Goal: Book appointment/travel/reservation

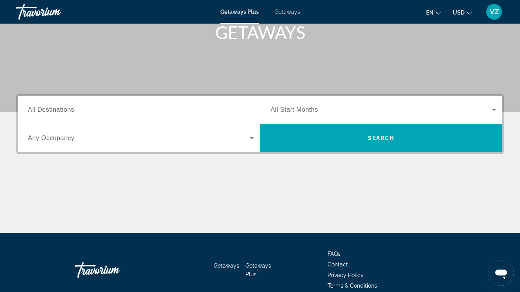
scroll to position [126, 0]
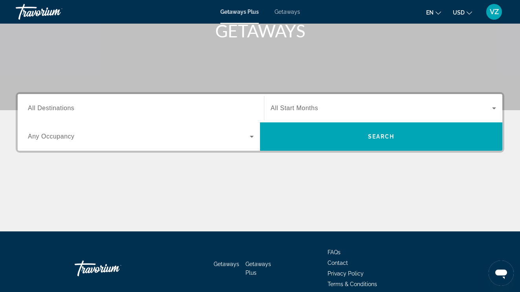
click at [196, 113] on div "Search widget" at bounding box center [141, 108] width 226 height 22
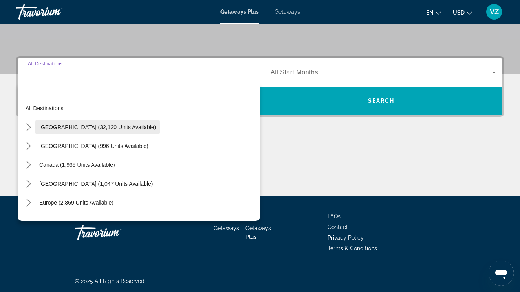
click at [131, 127] on span "[GEOGRAPHIC_DATA] (32,120 units available)" at bounding box center [97, 127] width 117 height 6
type input "**********"
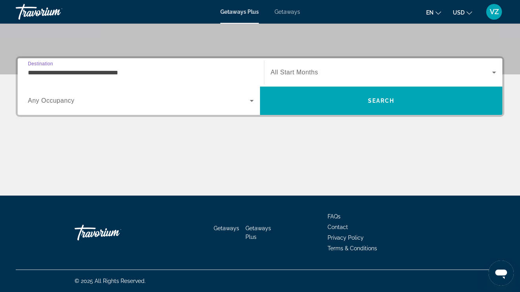
click at [308, 67] on div "Search widget" at bounding box center [384, 72] width 226 height 22
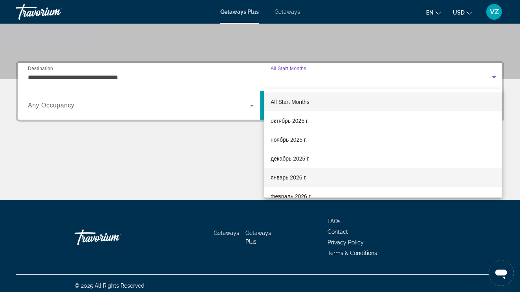
scroll to position [154, 0]
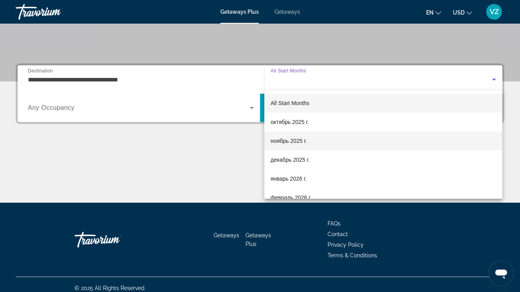
click at [309, 149] on mat-option "ноябрь 2025 г." at bounding box center [383, 140] width 238 height 19
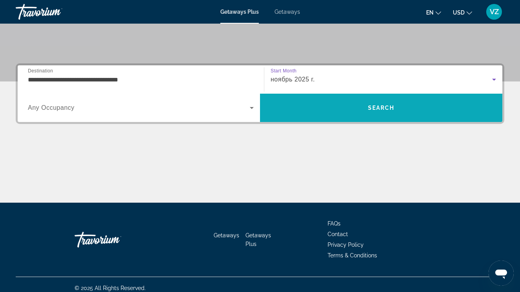
click at [319, 113] on span "Search" at bounding box center [381, 107] width 242 height 19
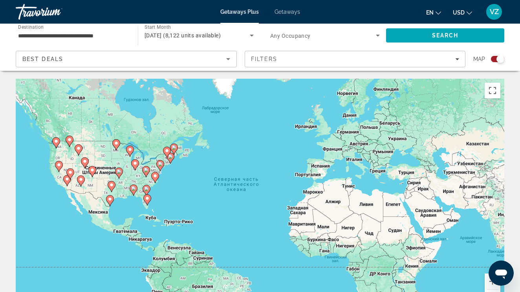
click at [148, 202] on icon "Main content" at bounding box center [147, 199] width 7 height 10
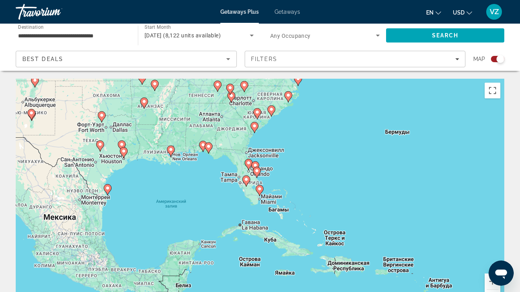
click at [246, 183] on icon "Main content" at bounding box center [246, 181] width 7 height 10
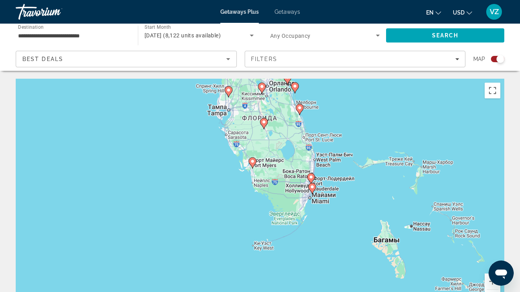
drag, startPoint x: 331, startPoint y: 256, endPoint x: 334, endPoint y: 187, distance: 69.2
click at [334, 187] on div "Чтобы активировать перетаскивание с помощью клавиатуры, нажмите Alt + Ввод. Пос…" at bounding box center [260, 197] width 489 height 236
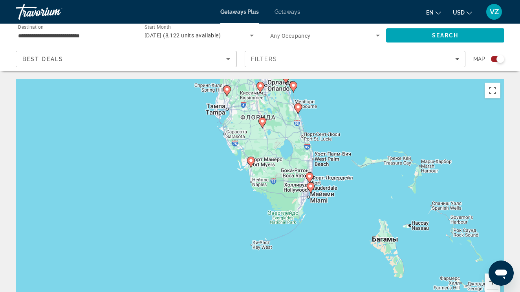
click at [310, 186] on image "Main content" at bounding box center [310, 185] width 5 height 5
type input "**********"
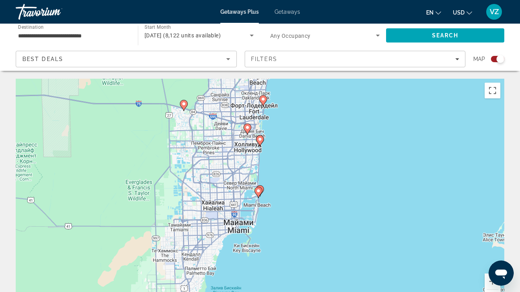
click at [259, 191] on image "Main content" at bounding box center [258, 190] width 5 height 5
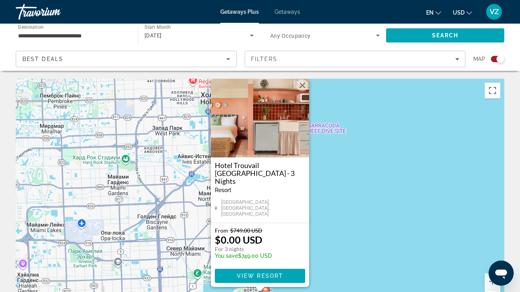
click at [316, 231] on div "Чтобы активировать перетаскивание с помощью клавиатуры, нажмите Alt + Ввод. Пос…" at bounding box center [260, 197] width 489 height 236
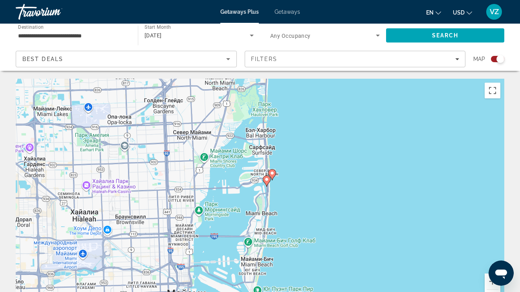
drag, startPoint x: 316, startPoint y: 233, endPoint x: 323, endPoint y: 116, distance: 116.9
click at [323, 116] on div "Чтобы активировать перетаскивание с помощью клавиатуры, нажмите Alt + Ввод. Пос…" at bounding box center [260, 197] width 489 height 236
click at [271, 174] on image "Main content" at bounding box center [272, 173] width 5 height 5
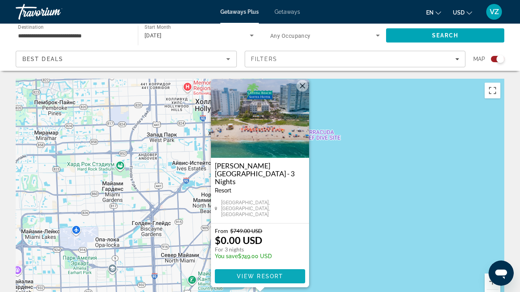
click at [281, 274] on span "View Resort" at bounding box center [260, 276] width 46 height 6
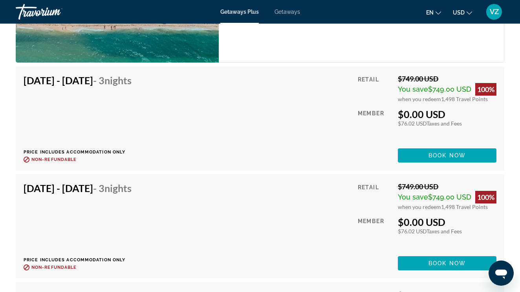
scroll to position [1498, 0]
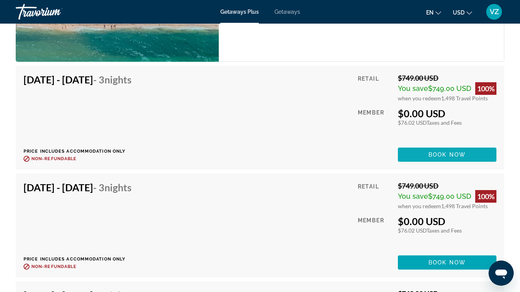
click at [446, 148] on span "Main content" at bounding box center [447, 154] width 99 height 19
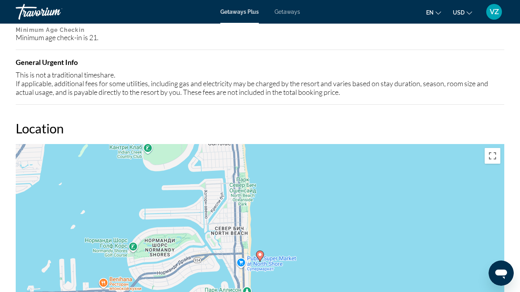
scroll to position [968, 0]
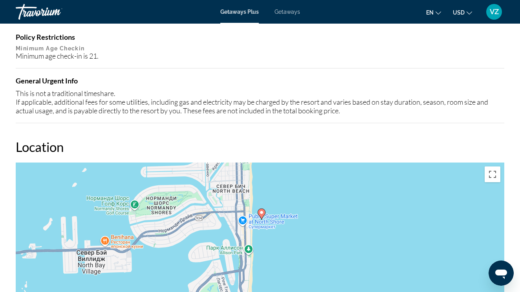
drag, startPoint x: 275, startPoint y: 221, endPoint x: 276, endPoint y: 157, distance: 64.0
click at [276, 157] on div "Location ← Переместить влево → Переместить вправо ↑ Переместить вверх ↓ Перемес…" at bounding box center [260, 268] width 489 height 259
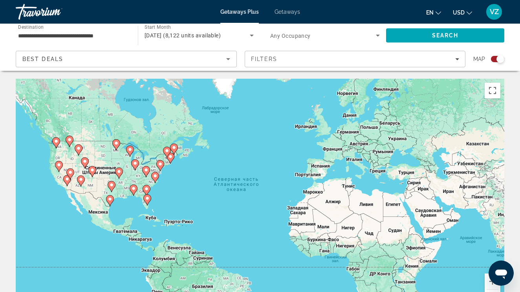
click at [146, 198] on image "Main content" at bounding box center [147, 198] width 5 height 5
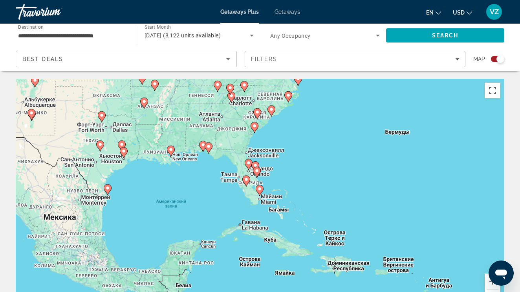
click at [248, 180] on image "Main content" at bounding box center [246, 179] width 5 height 5
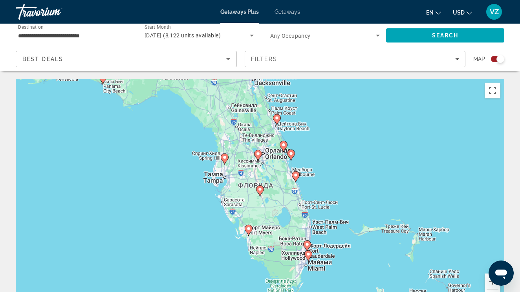
click at [249, 233] on icon "Main content" at bounding box center [248, 230] width 7 height 10
type input "**********"
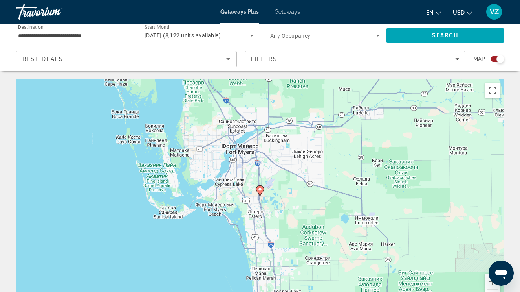
click at [259, 189] on image "Main content" at bounding box center [260, 189] width 5 height 5
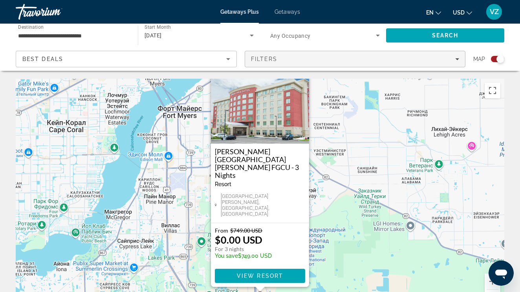
click at [353, 55] on span "Filters" at bounding box center [355, 59] width 220 height 19
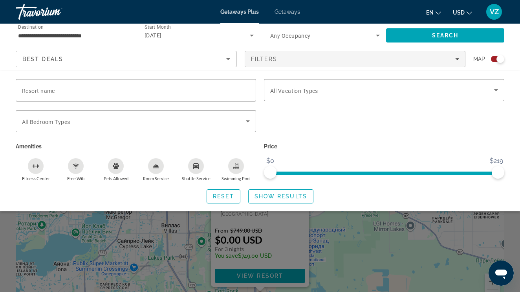
click at [281, 33] on span "Any Occupancy" at bounding box center [290, 36] width 40 height 6
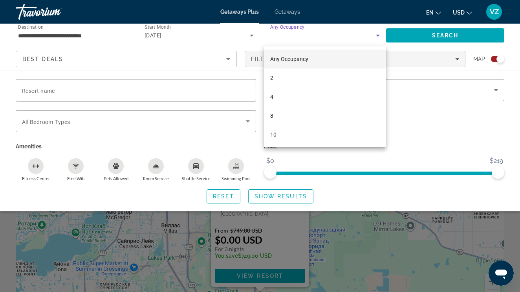
click at [281, 39] on div at bounding box center [260, 146] width 520 height 292
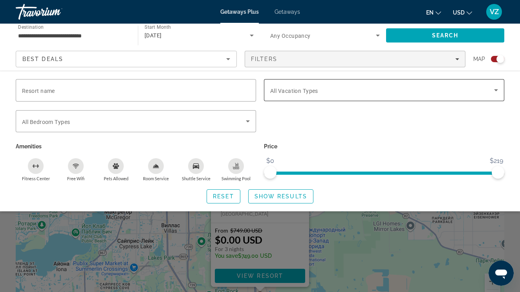
click at [357, 94] on span "Search widget" at bounding box center [382, 89] width 224 height 9
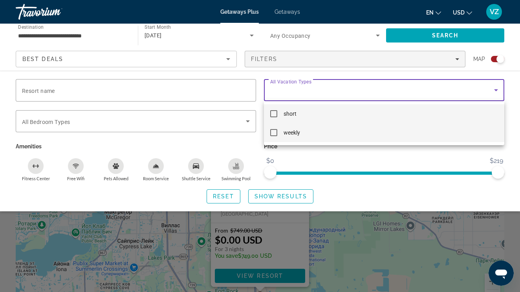
click at [343, 128] on mat-option "weekly" at bounding box center [384, 132] width 240 height 19
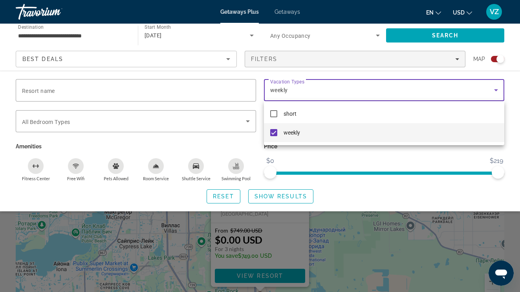
click at [445, 31] on div at bounding box center [260, 146] width 520 height 292
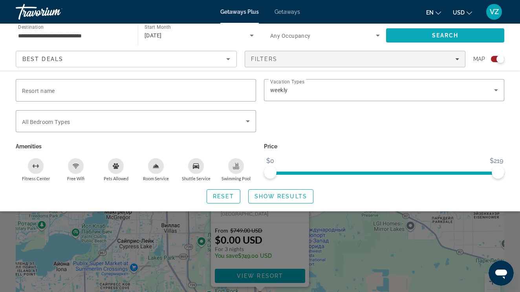
click at [445, 33] on span "Search" at bounding box center [445, 35] width 27 height 6
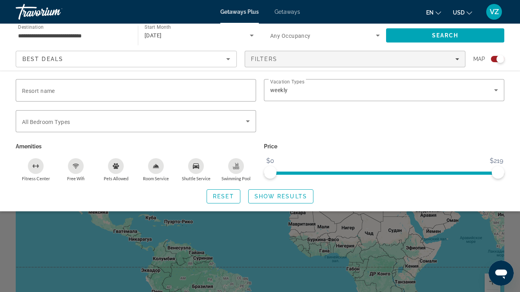
click at [379, 230] on div "Search widget" at bounding box center [260, 205] width 520 height 174
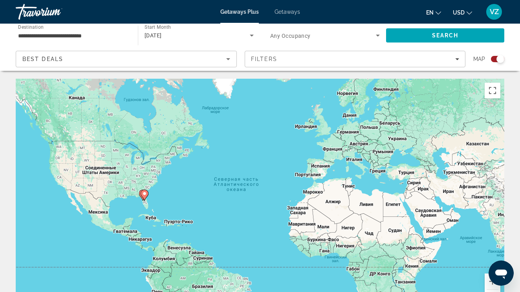
click at [379, 230] on div "Чтобы активировать перетаскивание с помощью клавиатуры, нажмите Alt + Ввод. Пос…" at bounding box center [260, 197] width 489 height 236
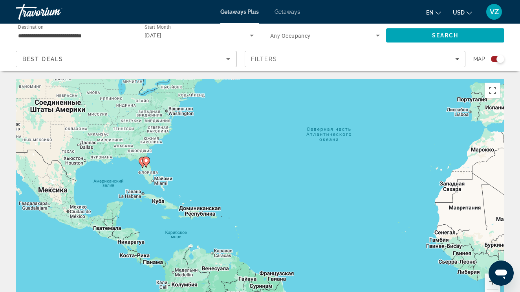
drag, startPoint x: 220, startPoint y: 188, endPoint x: 477, endPoint y: 187, distance: 256.5
click at [477, 187] on div "Чтобы активировать перетаскивание с помощью клавиатуры, нажмите Alt + Ввод. Пос…" at bounding box center [260, 197] width 489 height 236
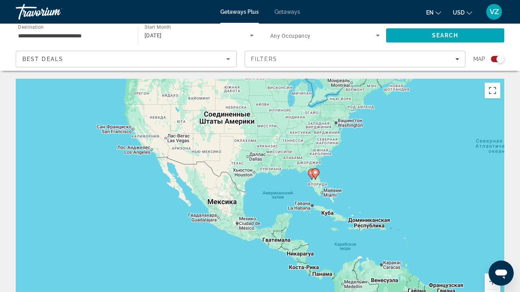
drag, startPoint x: 186, startPoint y: 180, endPoint x: 333, endPoint y: 187, distance: 147.1
click at [334, 187] on div "Чтобы активировать перетаскивание с помощью клавиатуры, нажмите Alt + Ввод. Пос…" at bounding box center [260, 197] width 489 height 236
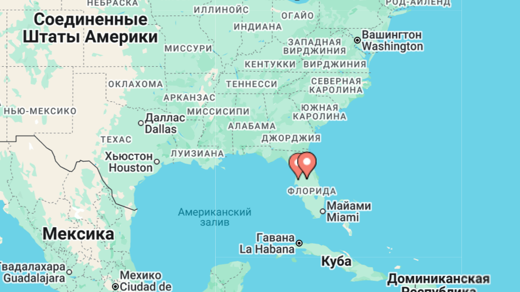
scroll to position [21, 0]
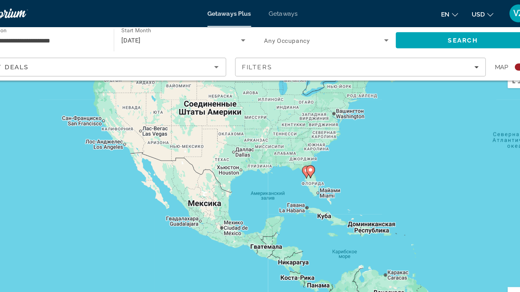
click at [307, 151] on gmp-advanced-marker "Main content" at bounding box center [311, 151] width 8 height 12
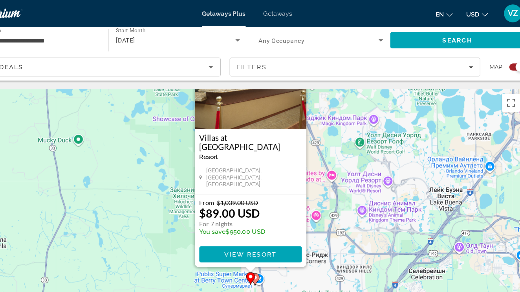
drag, startPoint x: 297, startPoint y: 174, endPoint x: 300, endPoint y: 119, distance: 54.7
click at [300, 119] on div "Чтобы активировать перетаскивание с помощью клавиатуры, нажмите Alt + Ввод. Пос…" at bounding box center [260, 197] width 489 height 236
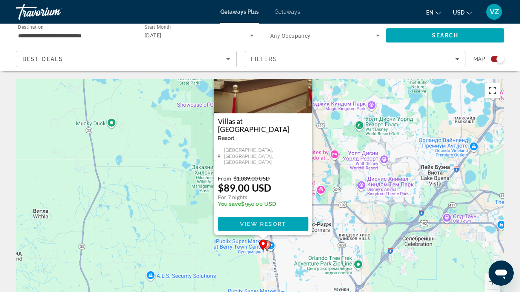
click at [495, 90] on button "Включить полноэкранный режим" at bounding box center [493, 91] width 16 height 16
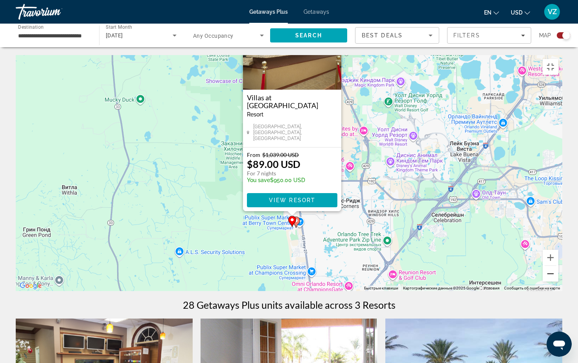
click at [520, 281] on button "Уменьшить" at bounding box center [550, 274] width 16 height 16
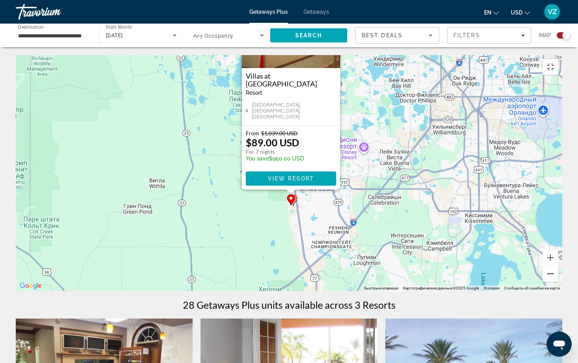
click at [520, 281] on button "Уменьшить" at bounding box center [550, 274] width 16 height 16
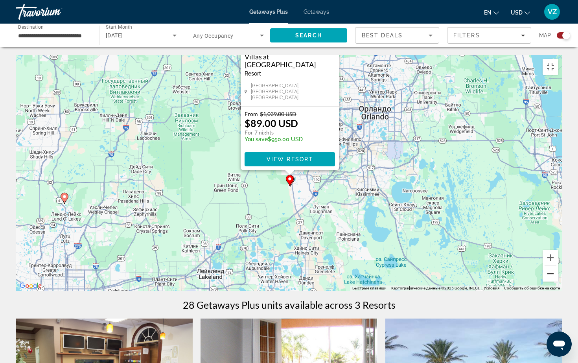
click at [520, 281] on button "Уменьшить" at bounding box center [550, 274] width 16 height 16
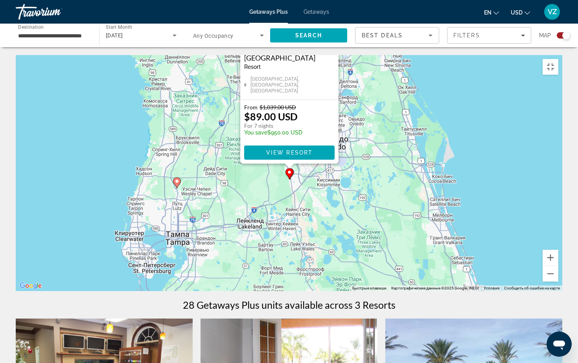
click at [176, 183] on image "Main content" at bounding box center [176, 181] width 5 height 5
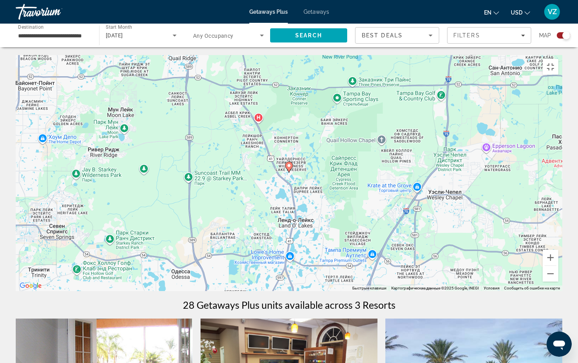
click at [289, 168] on image "Main content" at bounding box center [288, 165] width 5 height 5
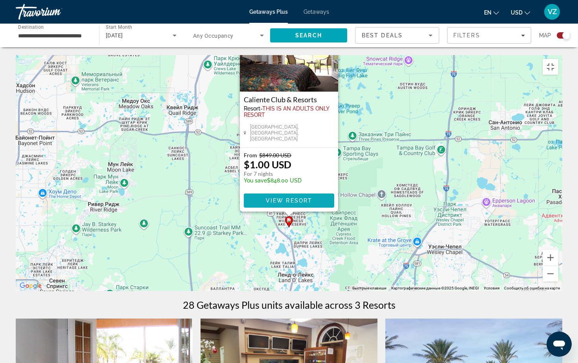
click at [287, 205] on span "Main content" at bounding box center [289, 200] width 90 height 19
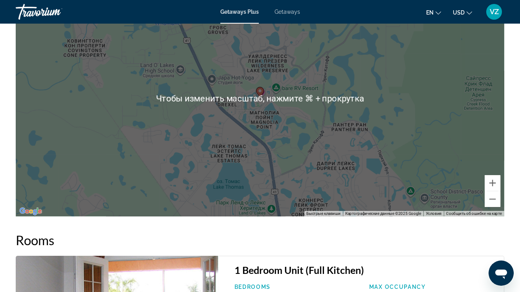
scroll to position [1362, 0]
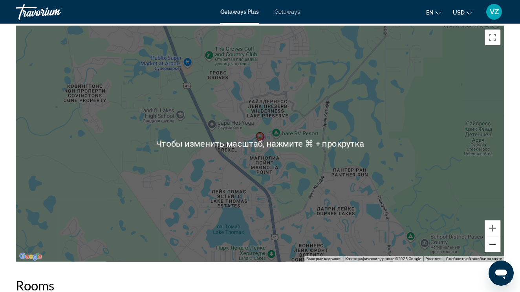
click at [496, 247] on button "Уменьшить" at bounding box center [493, 244] width 16 height 16
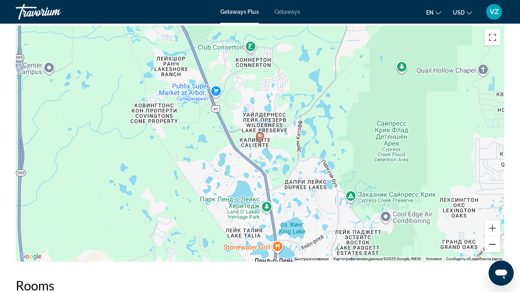
click at [496, 247] on button "Уменьшить" at bounding box center [493, 244] width 16 height 16
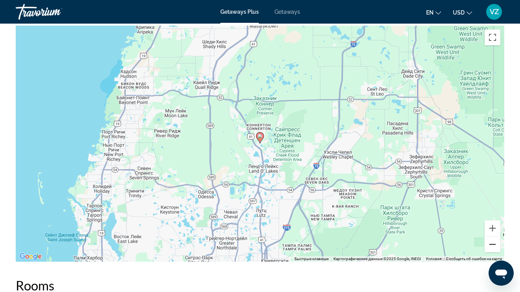
click at [496, 247] on button "Уменьшить" at bounding box center [493, 244] width 16 height 16
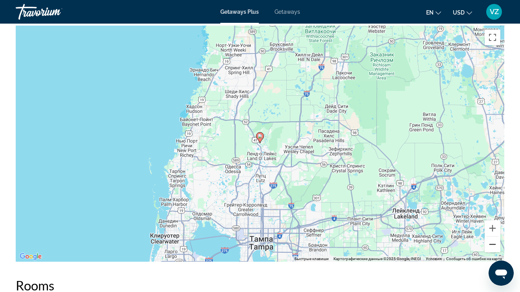
click at [496, 247] on button "Уменьшить" at bounding box center [493, 244] width 16 height 16
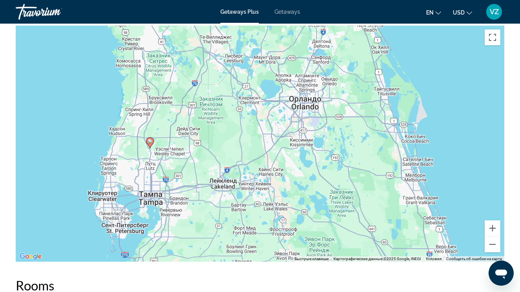
drag, startPoint x: 438, startPoint y: 143, endPoint x: 327, endPoint y: 148, distance: 110.9
click at [326, 148] on div "Чтобы активировать перетаскивание с помощью клавиатуры, нажмите Alt + Ввод. Пос…" at bounding box center [260, 144] width 489 height 236
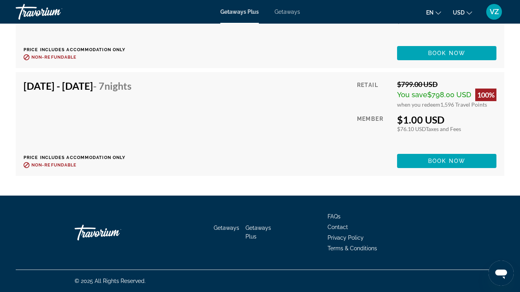
scroll to position [1857, 0]
